Goal: Communication & Community: Answer question/provide support

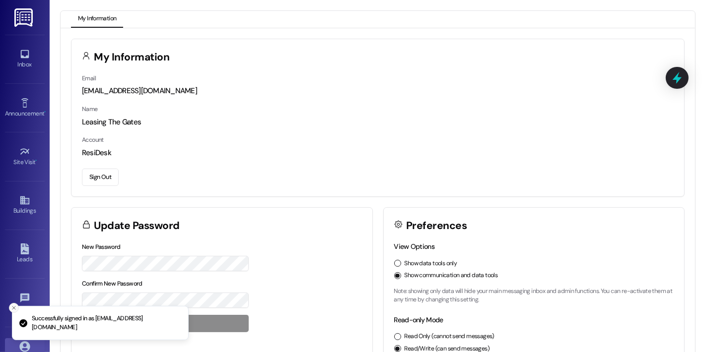
click at [12, 306] on icon "Close toast" at bounding box center [14, 308] width 6 height 6
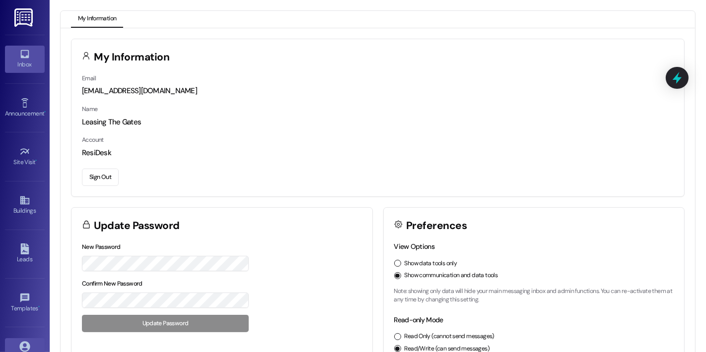
click at [22, 61] on div "Inbox" at bounding box center [25, 65] width 50 height 10
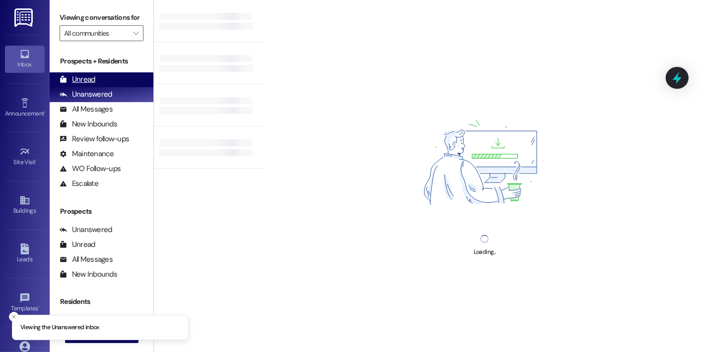
click at [82, 85] on div "Unread" at bounding box center [78, 79] width 36 height 10
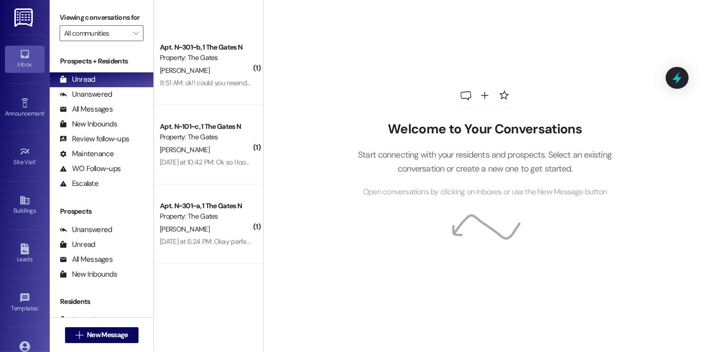
scroll to position [77, 0]
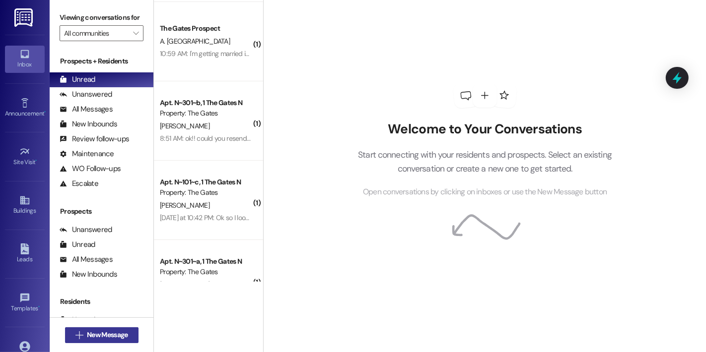
click at [105, 333] on span "New Message" at bounding box center [107, 335] width 41 height 10
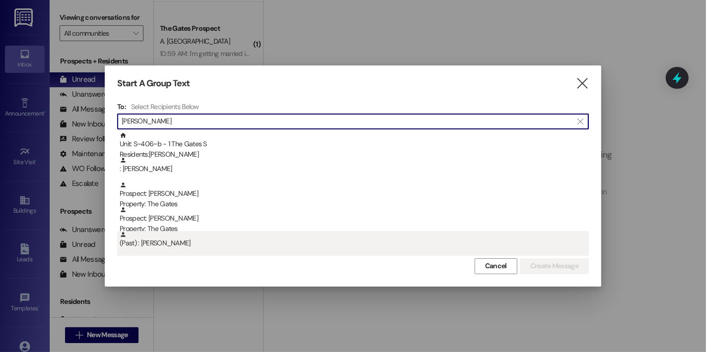
type input "[PERSON_NAME]"
click at [197, 242] on div "(Past) : [PERSON_NAME]" at bounding box center [354, 239] width 469 height 17
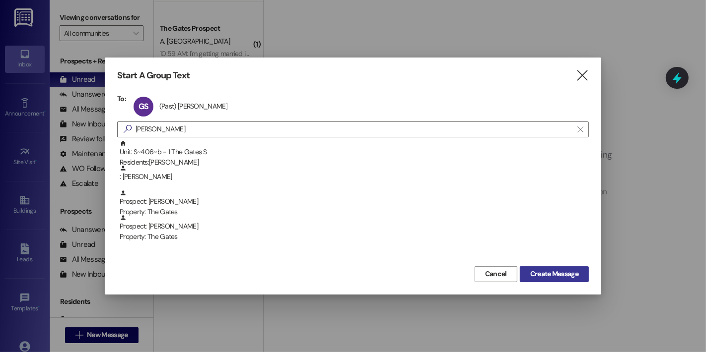
click at [551, 270] on span "Create Message" at bounding box center [554, 274] width 48 height 10
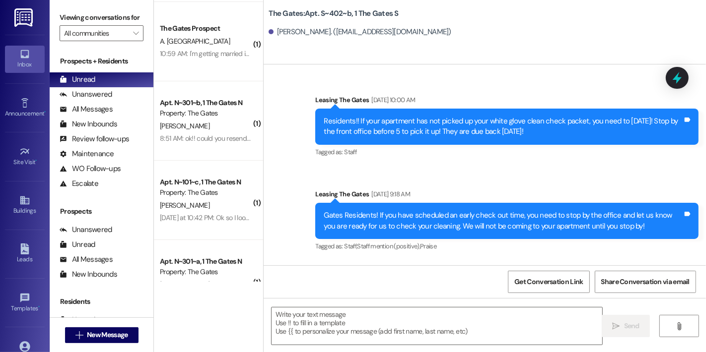
scroll to position [31057, 0]
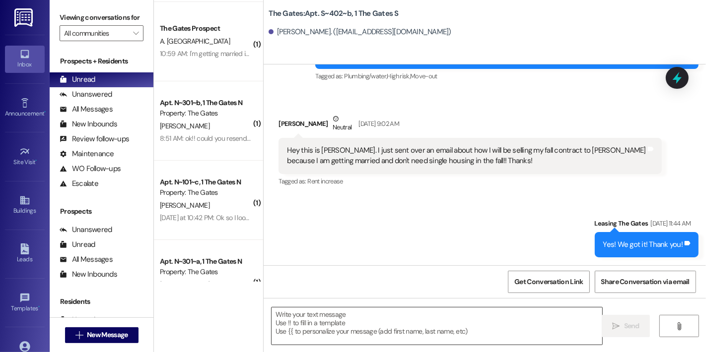
click at [349, 338] on textarea at bounding box center [437, 326] width 331 height 37
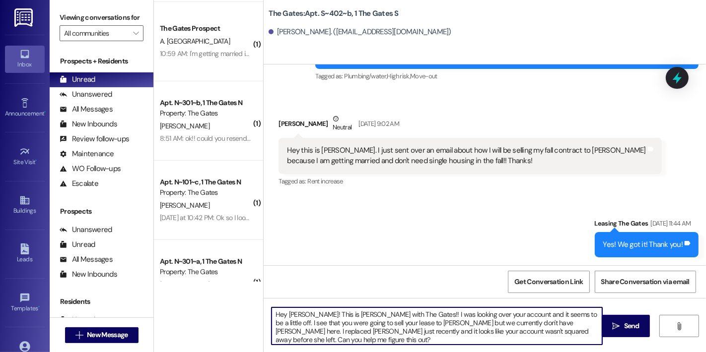
type textarea "Hey [PERSON_NAME]! This is [PERSON_NAME] with The Gates!! I was looking over yo…"
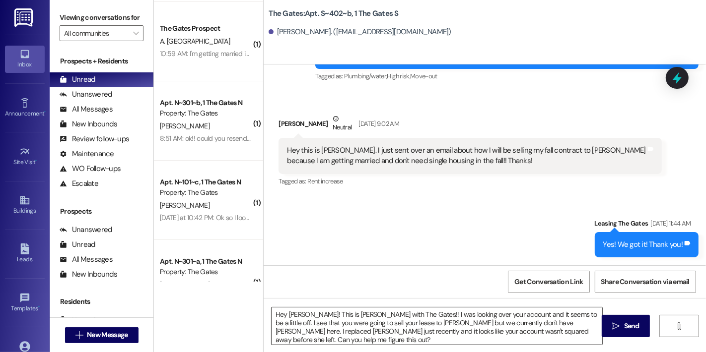
click at [567, 337] on div "Hey [PERSON_NAME]! This is [PERSON_NAME] with The Gates!! I was looking over yo…" at bounding box center [485, 335] width 442 height 74
click at [568, 333] on textarea "Hey [PERSON_NAME]! This is [PERSON_NAME] with The Gates!! I was looking over yo…" at bounding box center [437, 326] width 331 height 37
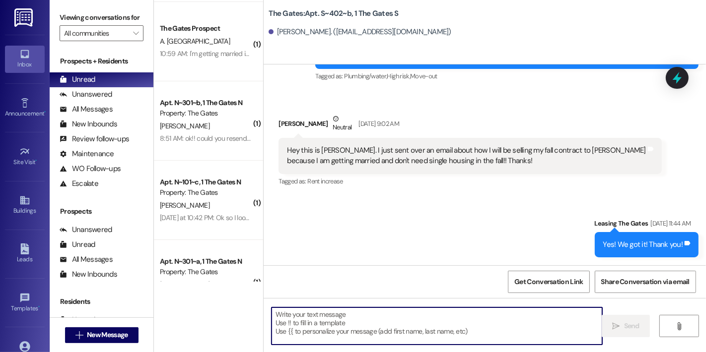
click at [351, 322] on textarea at bounding box center [437, 326] width 331 height 37
click at [355, 324] on textarea at bounding box center [437, 326] width 331 height 37
paste textarea "Hi [PERSON_NAME]! This is [PERSON_NAME] from The Gates. I was reviewing your ac…"
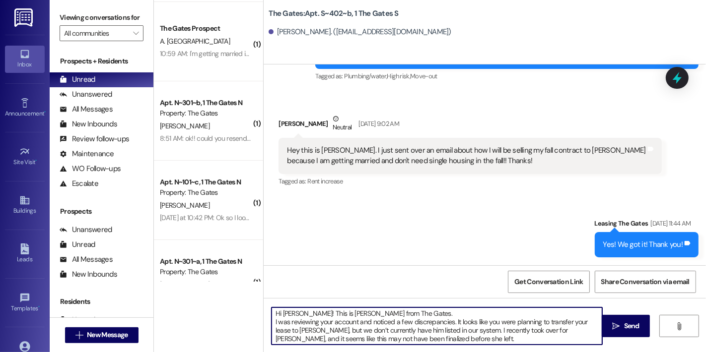
scroll to position [0, 0]
click at [272, 320] on textarea "Hi [PERSON_NAME]! This is [PERSON_NAME] from The Gates. I was reviewing your ac…" at bounding box center [437, 326] width 331 height 37
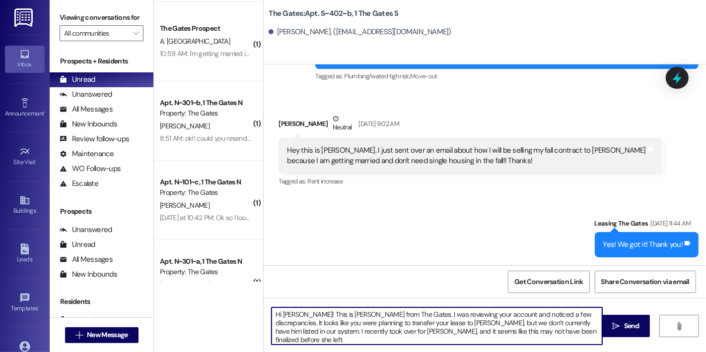
click at [566, 331] on textarea "Hi [PERSON_NAME]! This is [PERSON_NAME] from The Gates. I was reviewing your ac…" at bounding box center [437, 326] width 331 height 37
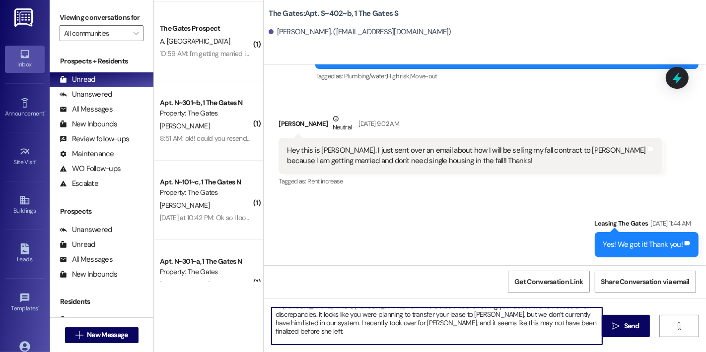
scroll to position [10, 0]
click at [508, 339] on textarea "Hi [PERSON_NAME]! This is [PERSON_NAME] from The Gates. I was reviewing your ac…" at bounding box center [437, 326] width 331 height 37
type textarea "Hi [PERSON_NAME]! This is [PERSON_NAME] from The Gates. I was reviewing your ac…"
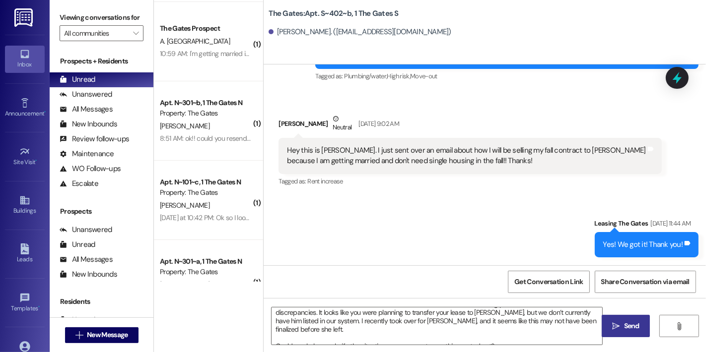
click at [631, 325] on span "Send" at bounding box center [631, 326] width 15 height 10
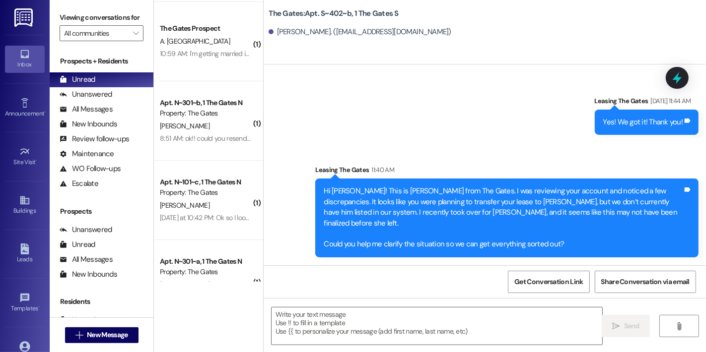
scroll to position [31168, 0]
click at [123, 332] on span "New Message" at bounding box center [107, 335] width 41 height 10
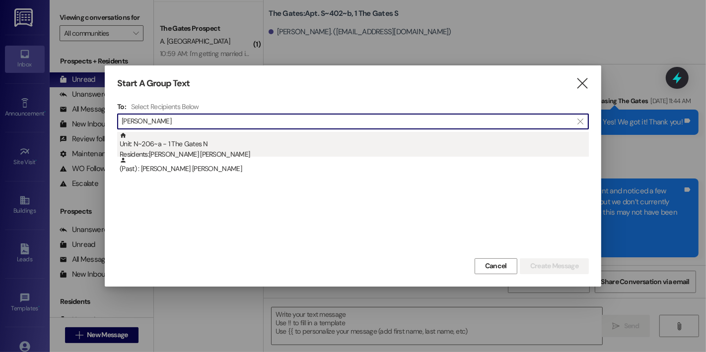
type input "[PERSON_NAME]"
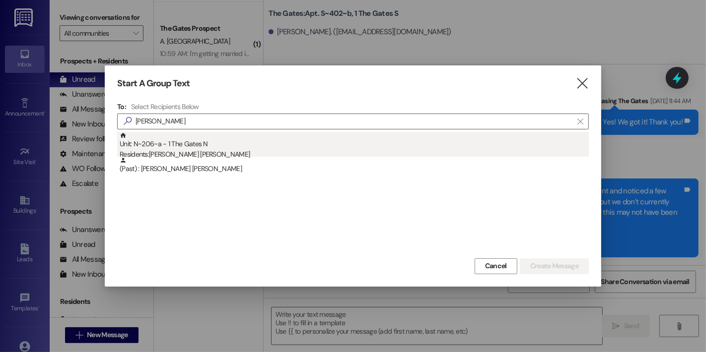
click at [214, 141] on div "Unit: N~206~a - 1 The Gates N Residents: [PERSON_NAME] [PERSON_NAME]" at bounding box center [354, 146] width 469 height 28
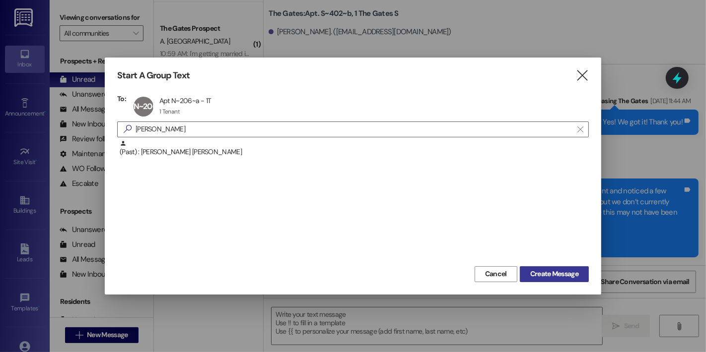
drag, startPoint x: 571, startPoint y: 286, endPoint x: 573, endPoint y: 276, distance: 10.2
click at [571, 284] on div "Start A Group Text  To: N~206~a Apt N~206~a - 1T Apt N~206~a - 1T 1 Tenant 1 T…" at bounding box center [353, 176] width 496 height 237
click at [573, 275] on span "Create Message" at bounding box center [554, 274] width 48 height 10
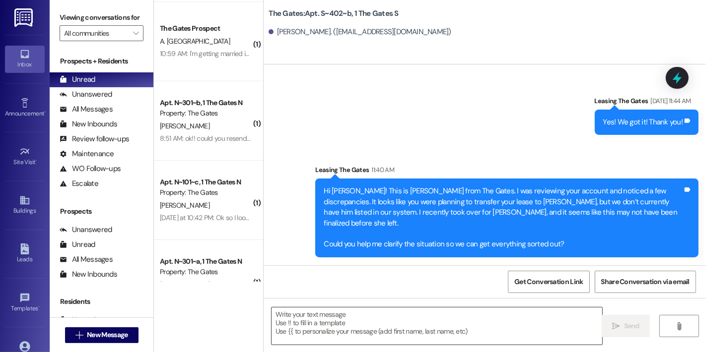
click at [350, 329] on textarea at bounding box center [437, 326] width 331 height 37
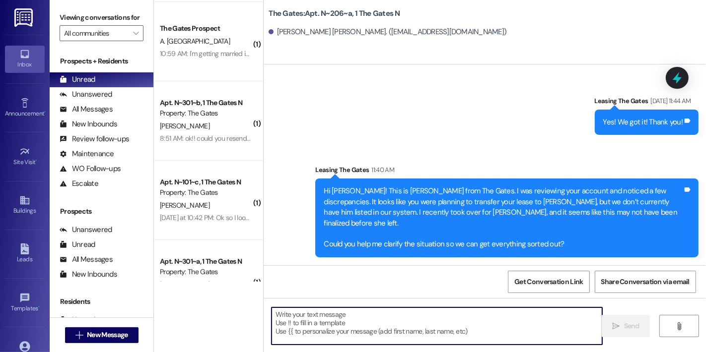
click at [369, 325] on textarea at bounding box center [437, 326] width 331 height 37
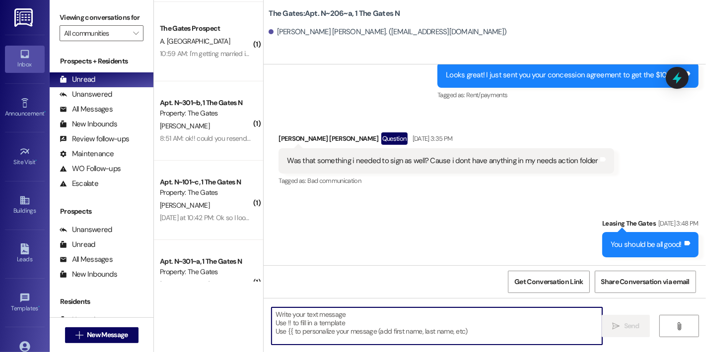
scroll to position [13799, 0]
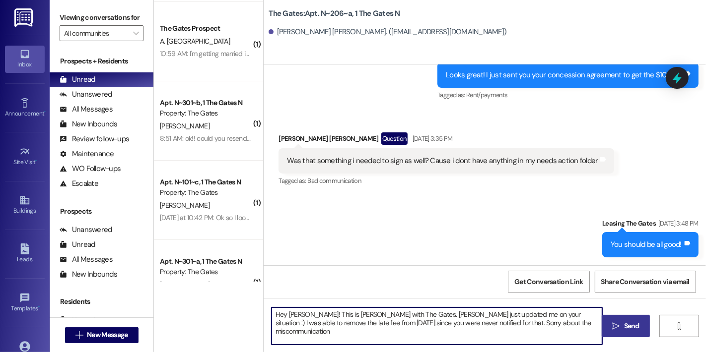
type textarea "Hey [PERSON_NAME]! This is [PERSON_NAME] with The Gates. [PERSON_NAME] just upd…"
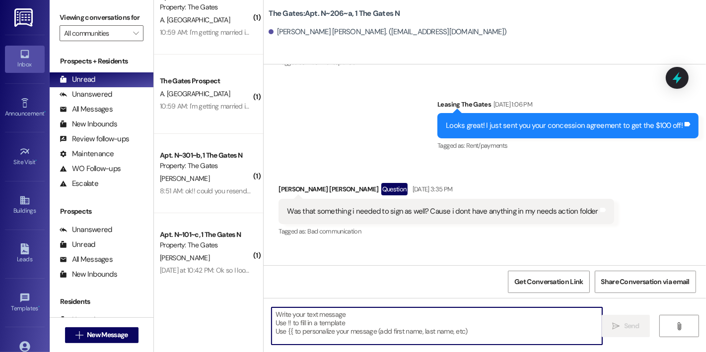
scroll to position [0, 0]
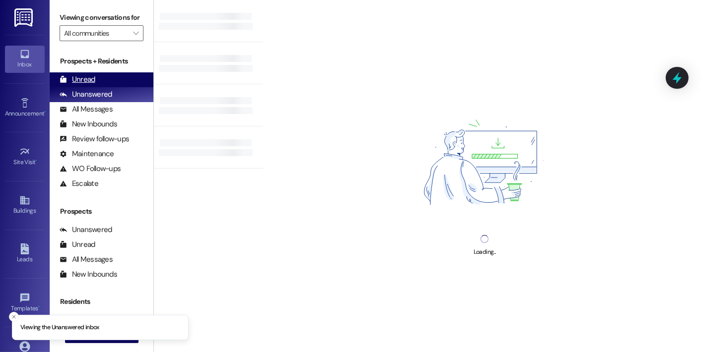
click at [100, 86] on div "Unread (0)" at bounding box center [102, 79] width 104 height 15
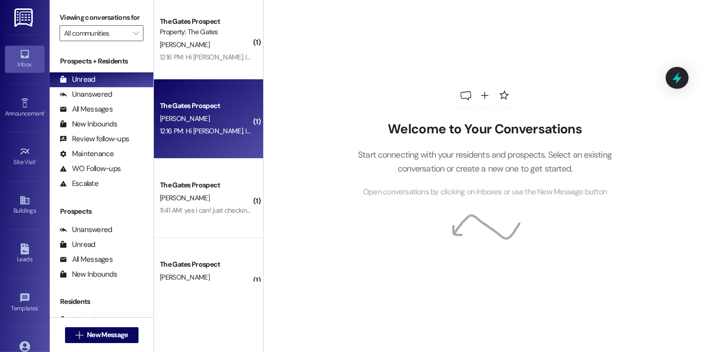
click at [207, 136] on div "12:16 PM: Hi [PERSON_NAME], I just got married and am no longer living at [GEOG…" at bounding box center [206, 131] width 94 height 12
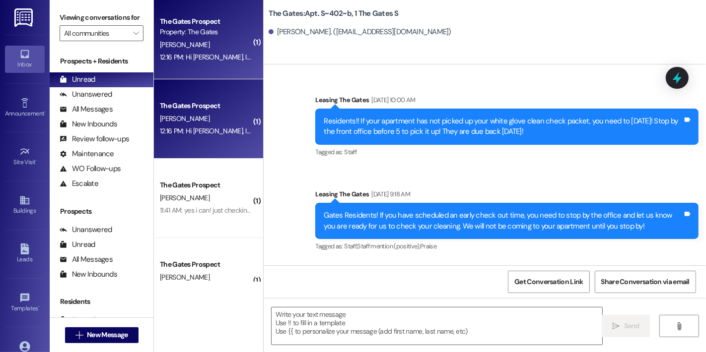
scroll to position [31298, 0]
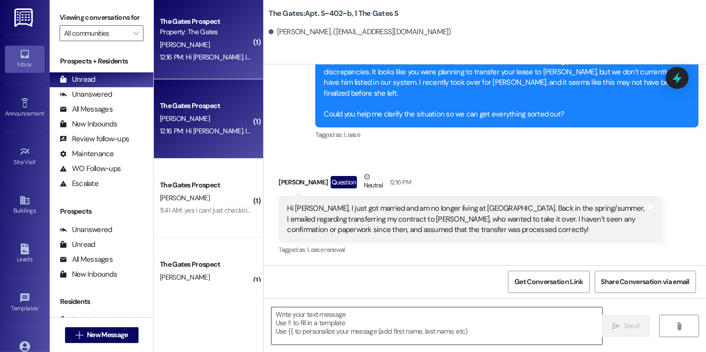
click at [444, 319] on textarea at bounding box center [437, 326] width 331 height 37
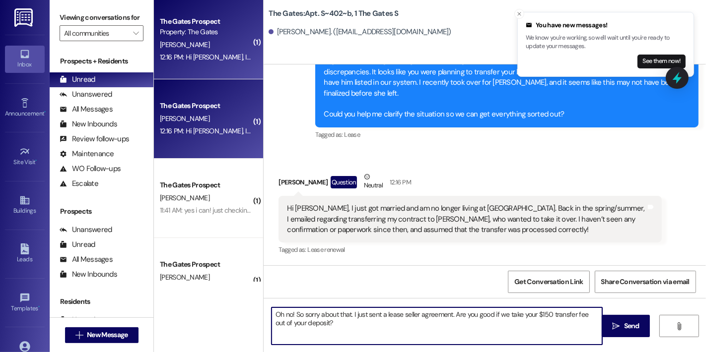
click at [447, 314] on textarea "Oh no! So sorry about that. I just sent a lease seller agreement. Are you good …" at bounding box center [437, 326] width 331 height 37
type textarea "Oh no! So sorry about that. I just sent a lease seller agreement and it's ready…"
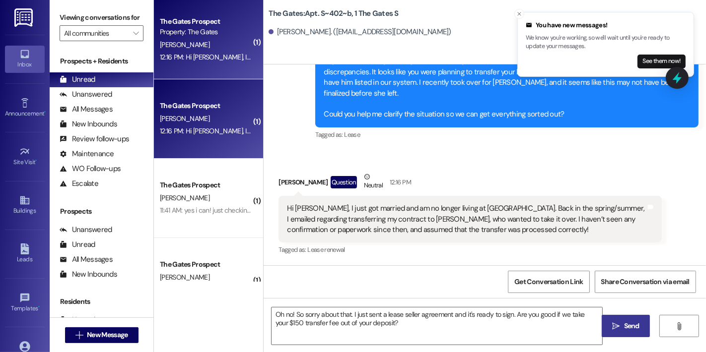
click at [618, 324] on icon "" at bounding box center [615, 327] width 7 height 8
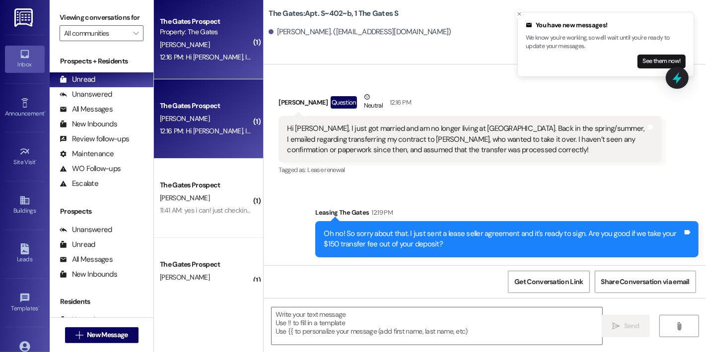
click at [515, 17] on button "Close toast" at bounding box center [519, 14] width 10 height 10
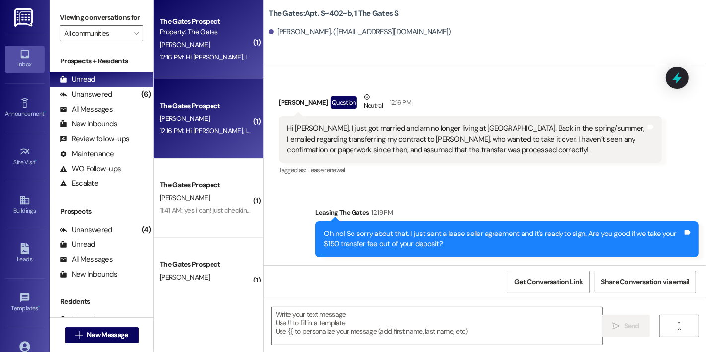
scroll to position [31378, 0]
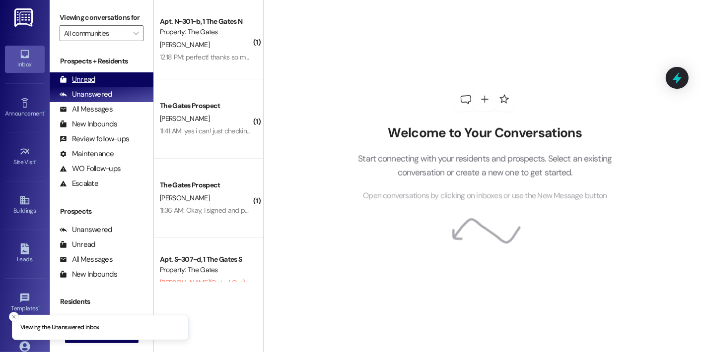
click at [103, 87] on div "Unread (0)" at bounding box center [102, 79] width 104 height 15
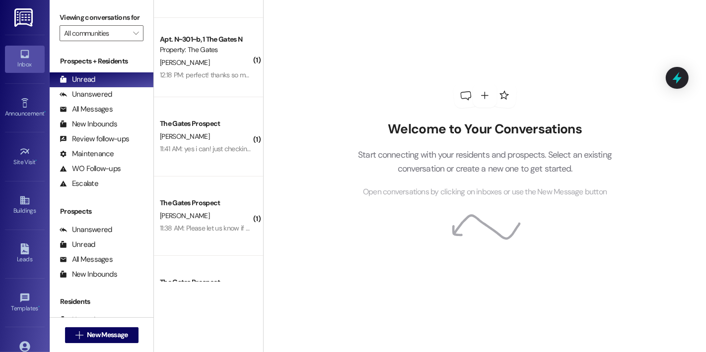
scroll to position [115, 0]
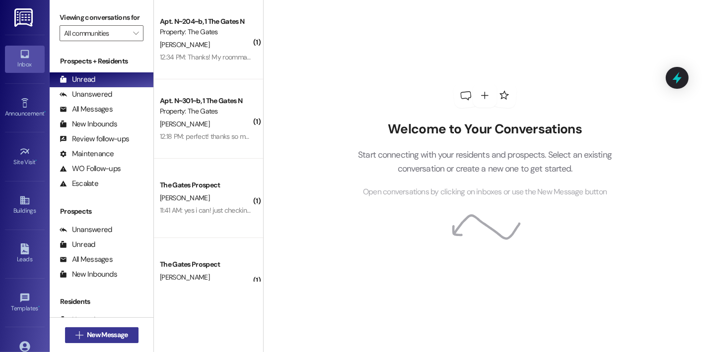
click at [101, 339] on span "New Message" at bounding box center [107, 335] width 41 height 10
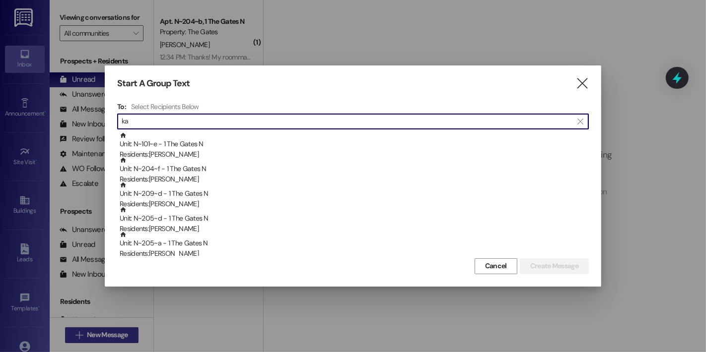
type input "k"
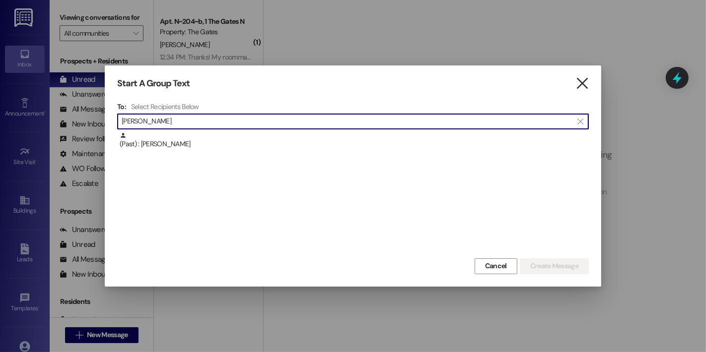
type input "hoover"
click at [586, 82] on icon "" at bounding box center [581, 83] width 13 height 10
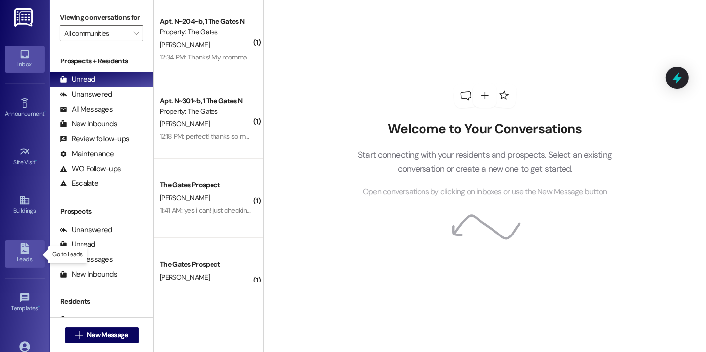
click at [20, 254] on icon at bounding box center [24, 249] width 8 height 11
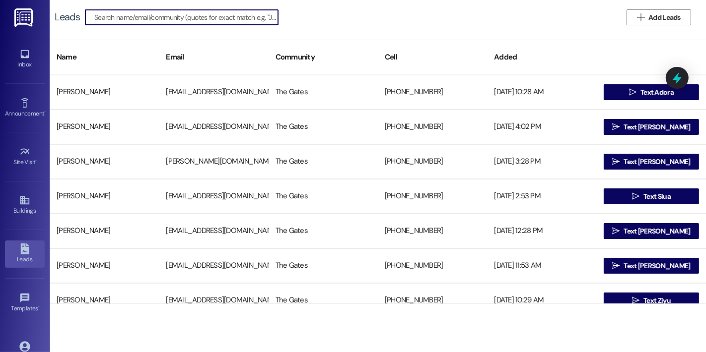
click at [170, 12] on input at bounding box center [186, 17] width 184 height 14
type input "hoover"
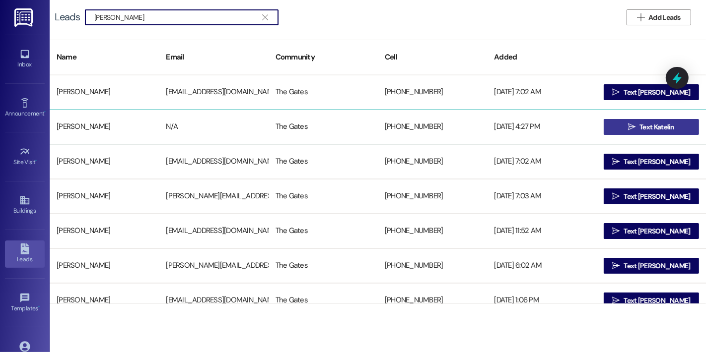
click at [633, 126] on span " Text Katelin" at bounding box center [651, 127] width 51 height 15
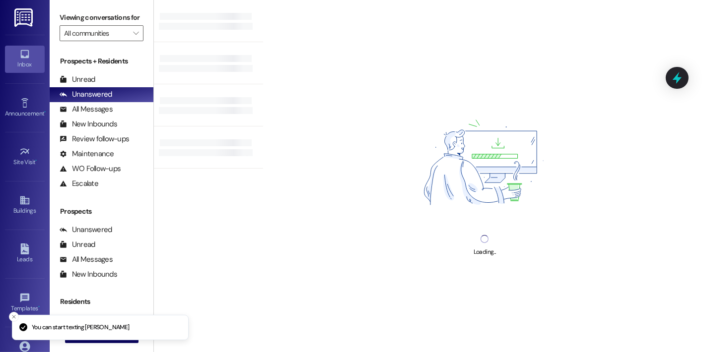
click at [336, 334] on div "Loading..." at bounding box center [484, 176] width 443 height 352
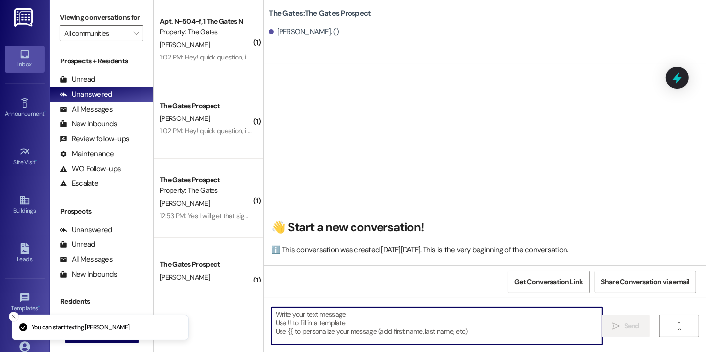
click at [340, 322] on textarea at bounding box center [437, 326] width 331 height 37
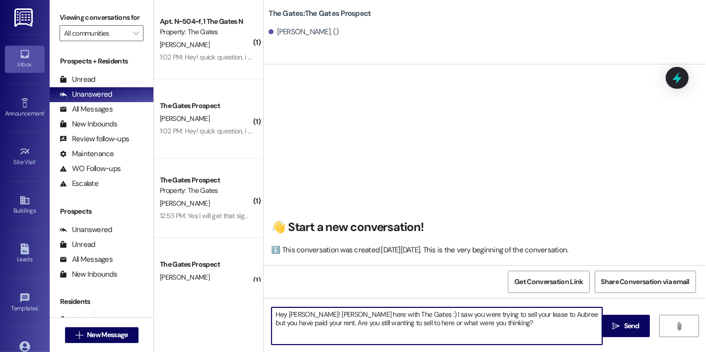
click at [390, 311] on textarea "Hey Katelin! Kayla here with The Gates :) I saw you were trying to sell your le…" at bounding box center [437, 326] width 331 height 37
click at [482, 339] on textarea "Hey Katelin! Kayla here with The Gates :) I recently took over for Anastasia an…" at bounding box center [437, 326] width 331 height 37
click at [502, 331] on textarea "Hey Katelin! Kayla here with The Gates :) I recently took over for Anastasia an…" at bounding box center [437, 326] width 331 height 37
click at [283, 333] on textarea "Hey Katelin! Kayla here with The Gates :) I recently took over for Anastasia an…" at bounding box center [437, 326] width 331 height 37
click at [393, 331] on textarea "Hey Katelin! Kayla here with The Gates :) I recently took over for Anastasia an…" at bounding box center [437, 326] width 331 height 37
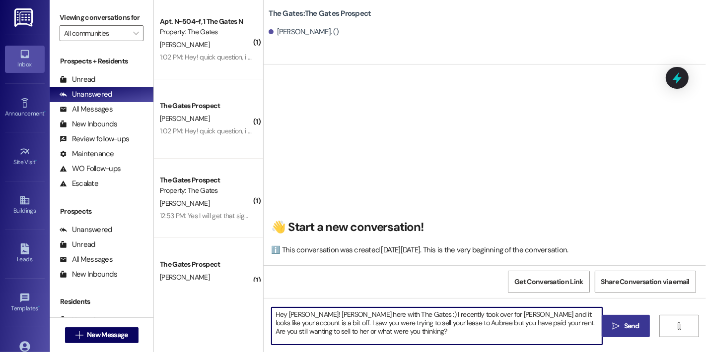
type textarea "Hey Katelin! Kayla here with The Gates :) I recently took over for Anastasia an…"
click at [641, 314] on div "Hey Katelin! Kayla here with The Gates :) I recently took over for Anastasia an…" at bounding box center [485, 335] width 442 height 74
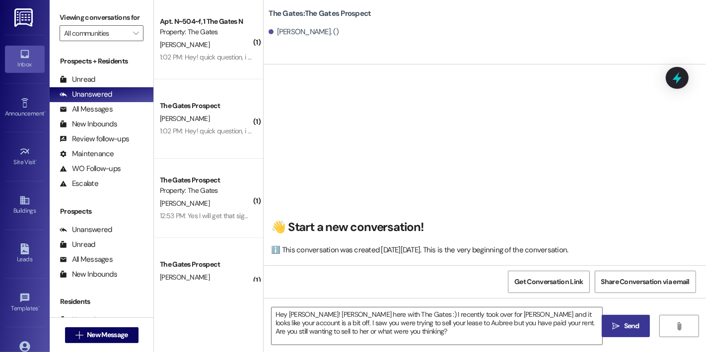
click at [636, 320] on button " Send" at bounding box center [626, 326] width 48 height 22
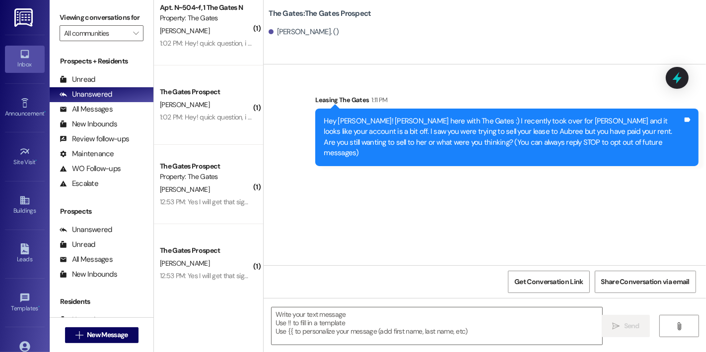
scroll to position [55, 0]
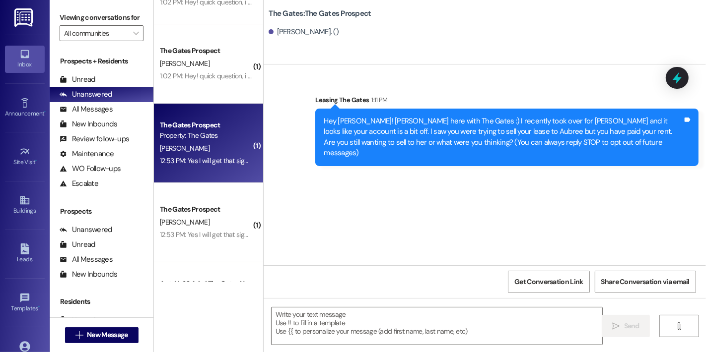
click at [216, 145] on div "G. Sumpter" at bounding box center [206, 148] width 94 height 12
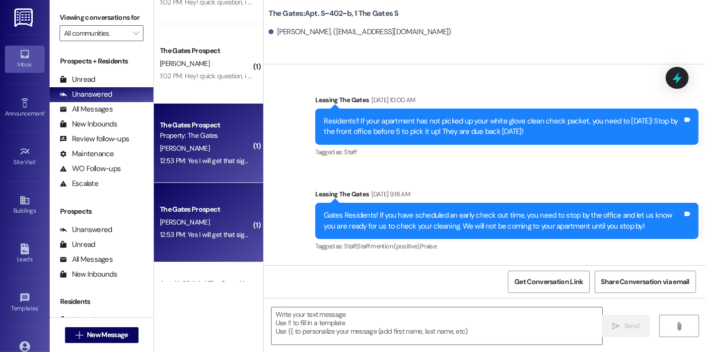
scroll to position [31476, 0]
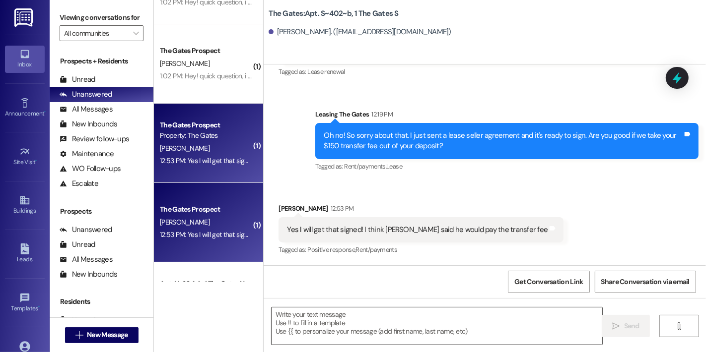
click at [424, 325] on textarea at bounding box center [437, 326] width 331 height 37
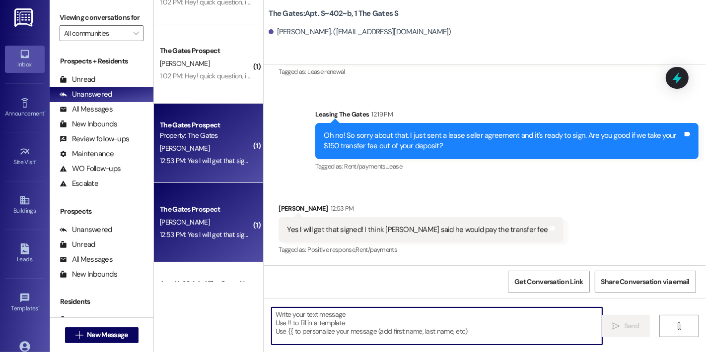
type textarea "I"
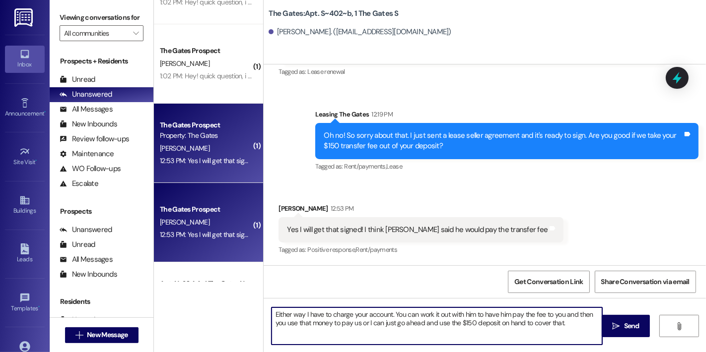
type textarea "Either way I have to charge your account. You can work it out with him to have …"
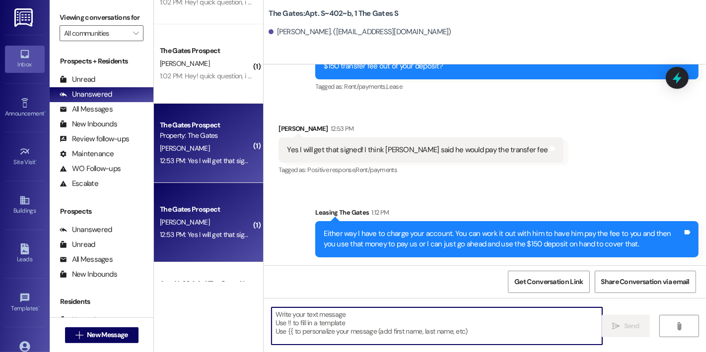
scroll to position [31556, 0]
